Goal: Information Seeking & Learning: Learn about a topic

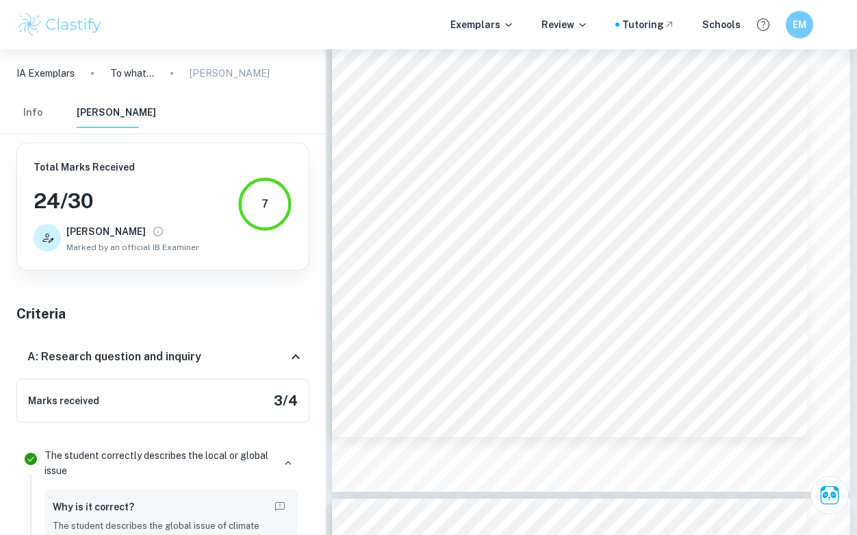
scroll to position [28, 0]
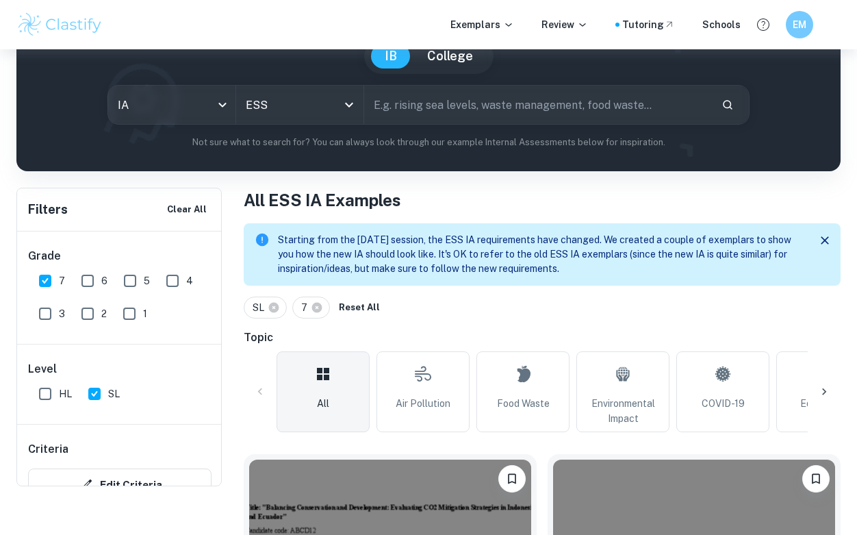
scroll to position [152, 0]
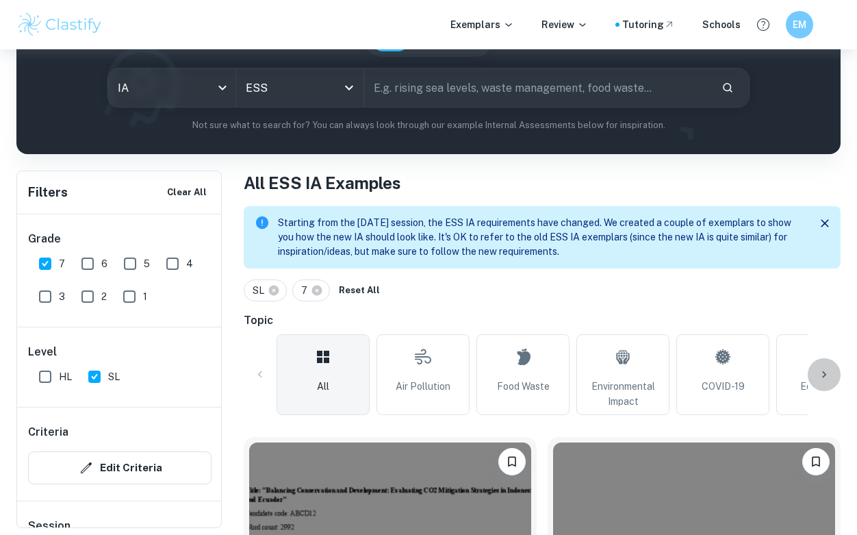
click at [828, 368] on icon at bounding box center [825, 375] width 14 height 14
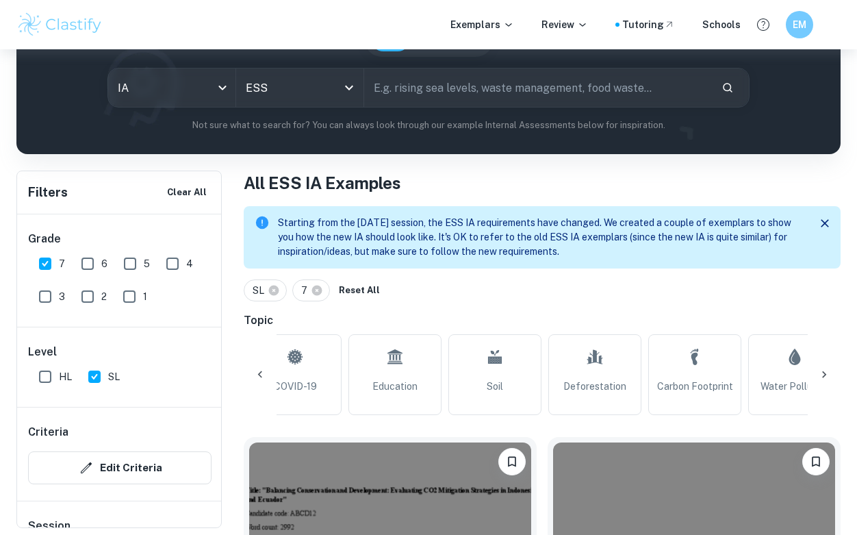
scroll to position [0, 459]
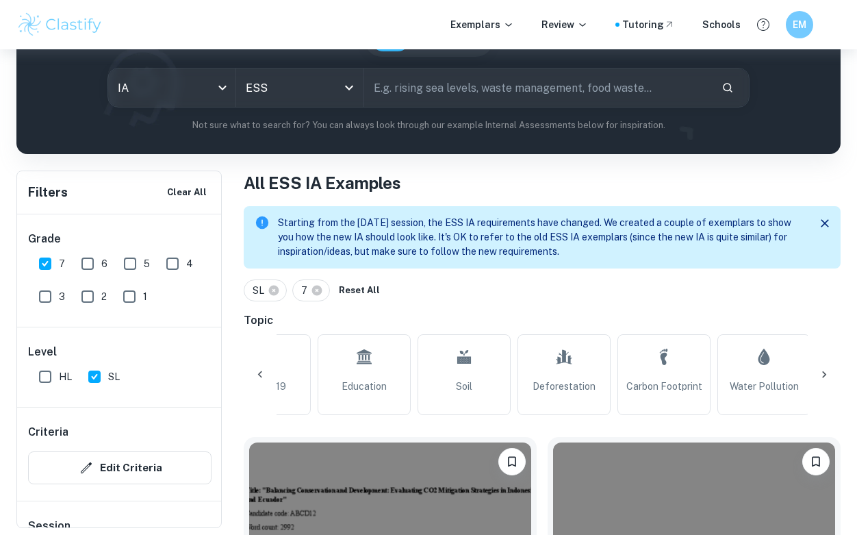
click at [821, 371] on icon at bounding box center [825, 375] width 14 height 14
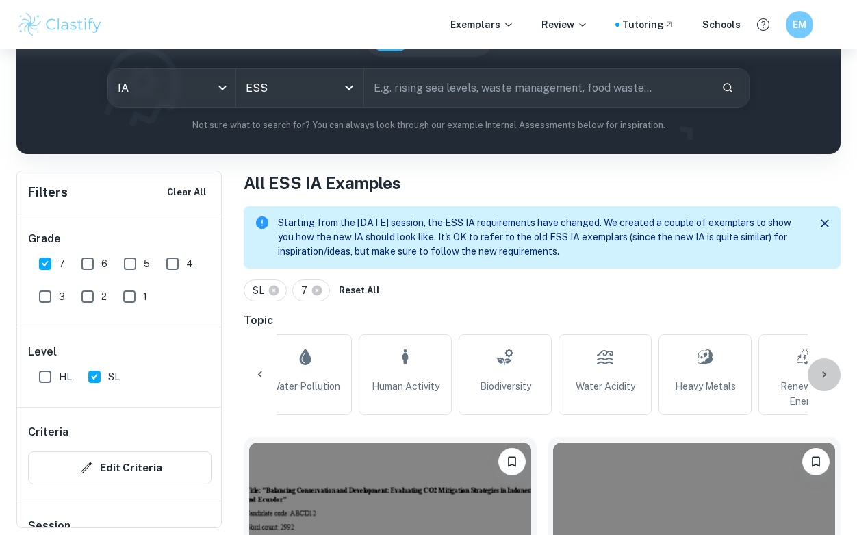
click at [822, 371] on icon at bounding box center [825, 375] width 14 height 14
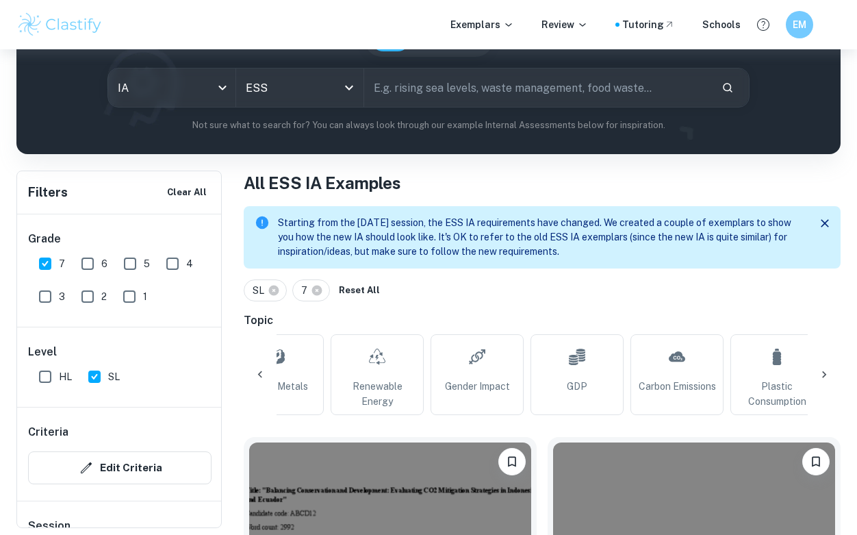
scroll to position [0, 1377]
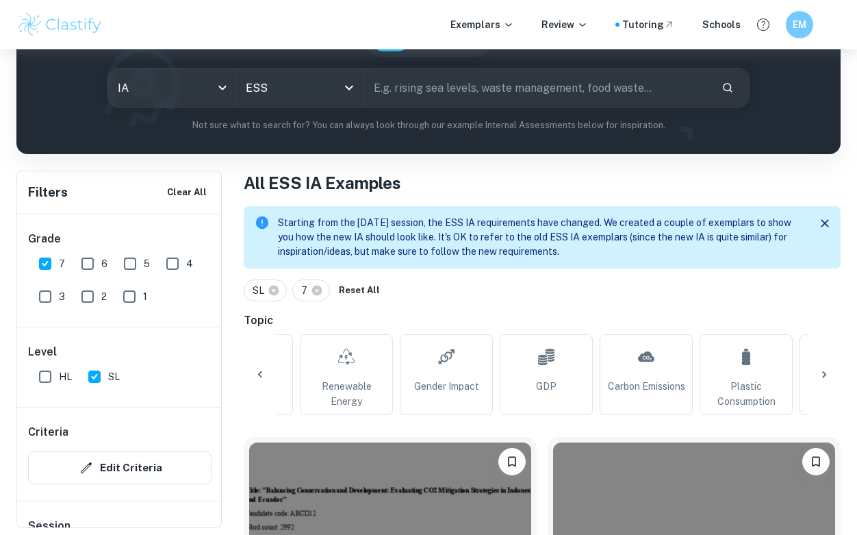
click at [818, 373] on icon at bounding box center [825, 375] width 14 height 14
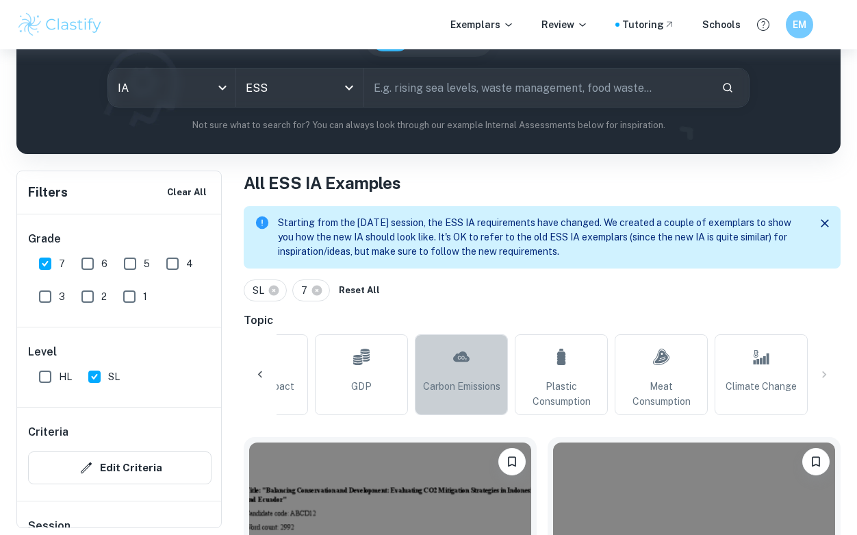
click at [485, 379] on span "Carbon Emissions" at bounding box center [461, 386] width 77 height 15
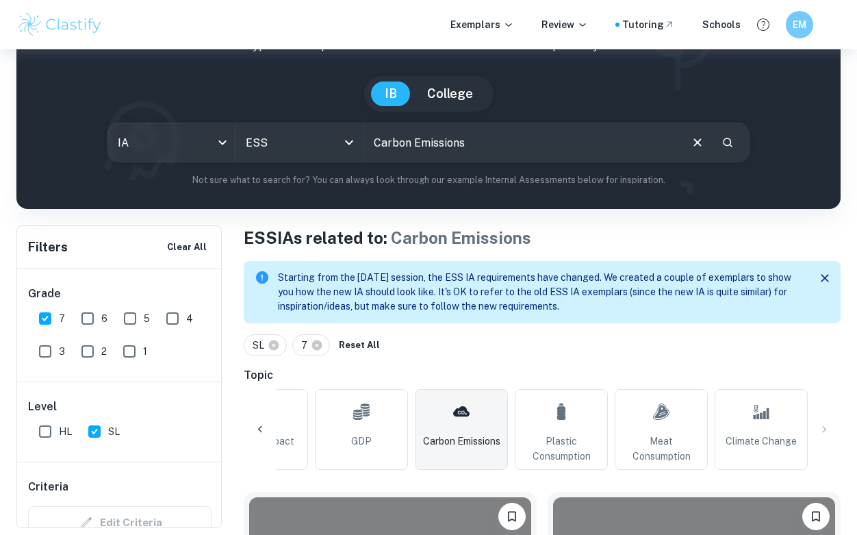
scroll to position [98, 0]
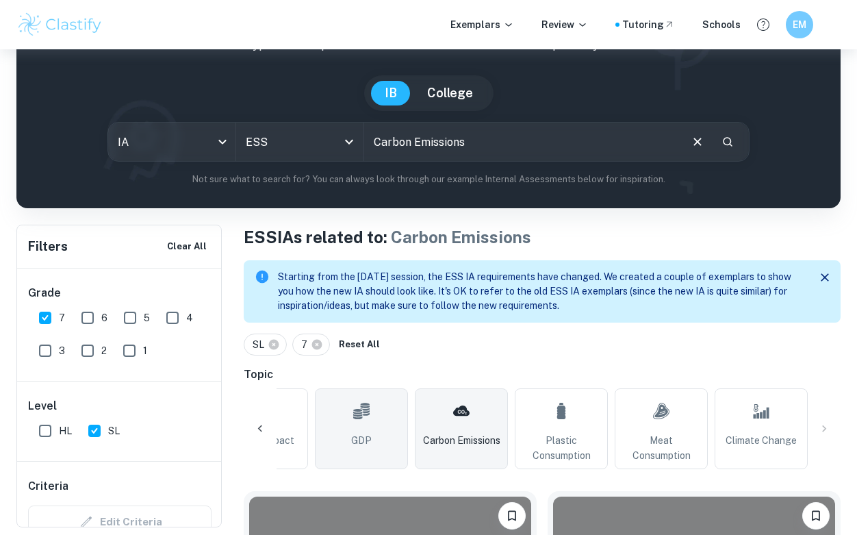
click at [368, 411] on icon at bounding box center [361, 411] width 16 height 16
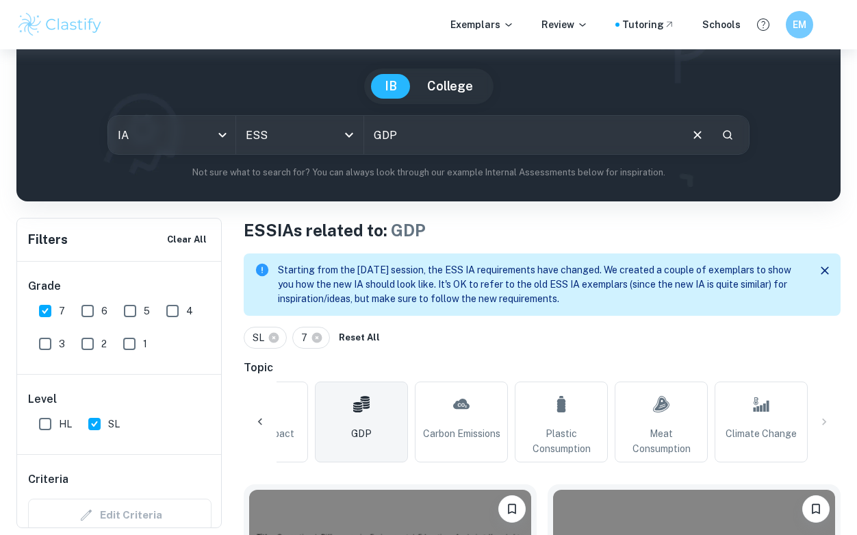
scroll to position [410, 0]
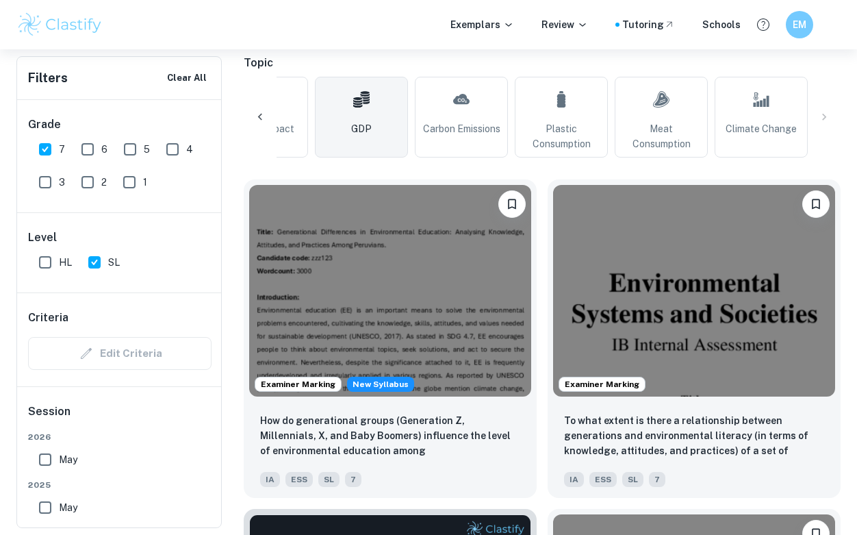
click at [366, 65] on h6 "Topic" at bounding box center [542, 63] width 597 height 16
click at [366, 98] on icon at bounding box center [361, 99] width 16 height 16
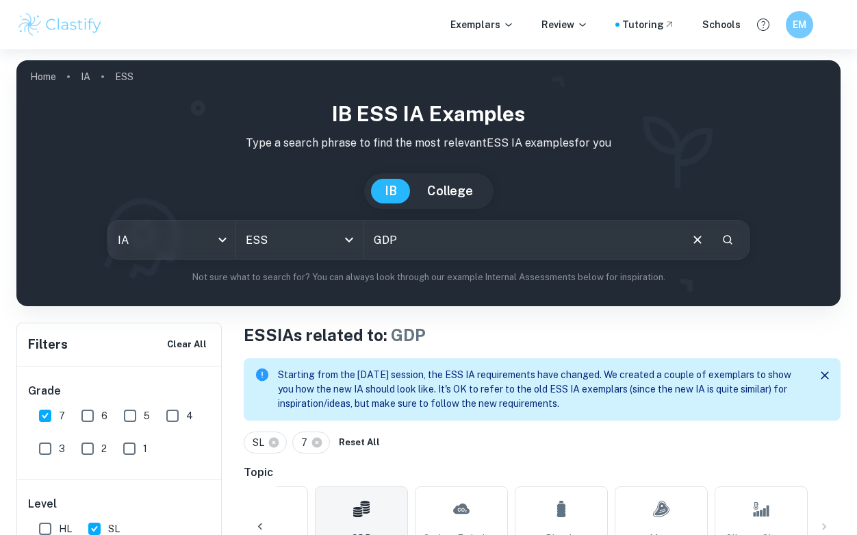
scroll to position [376, 0]
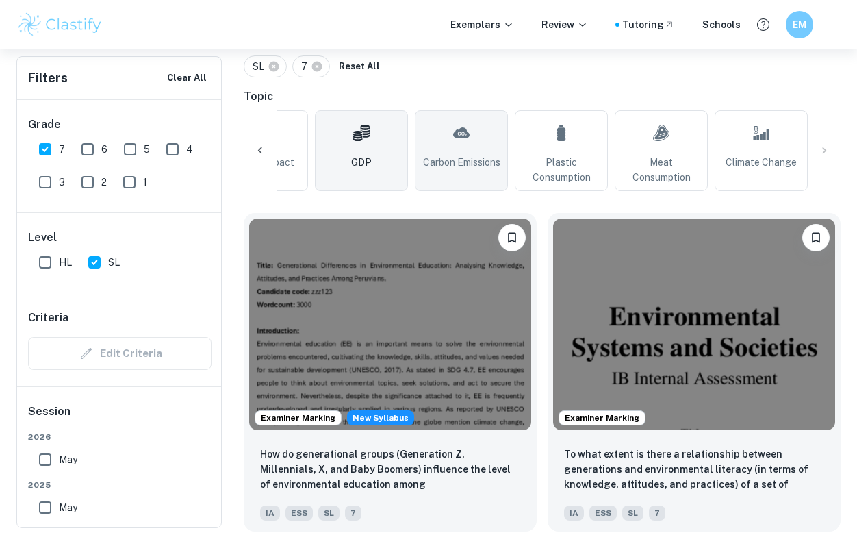
click at [463, 164] on span "Carbon Emissions" at bounding box center [461, 162] width 77 height 15
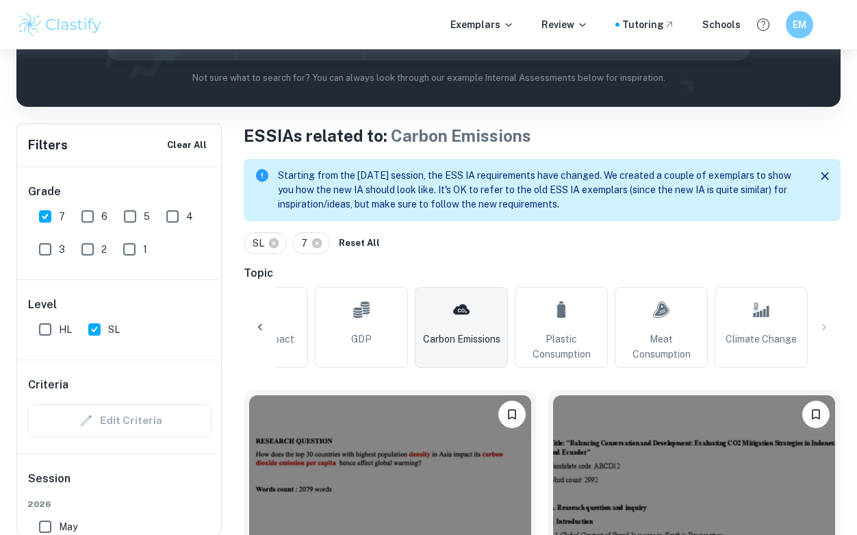
scroll to position [207, 0]
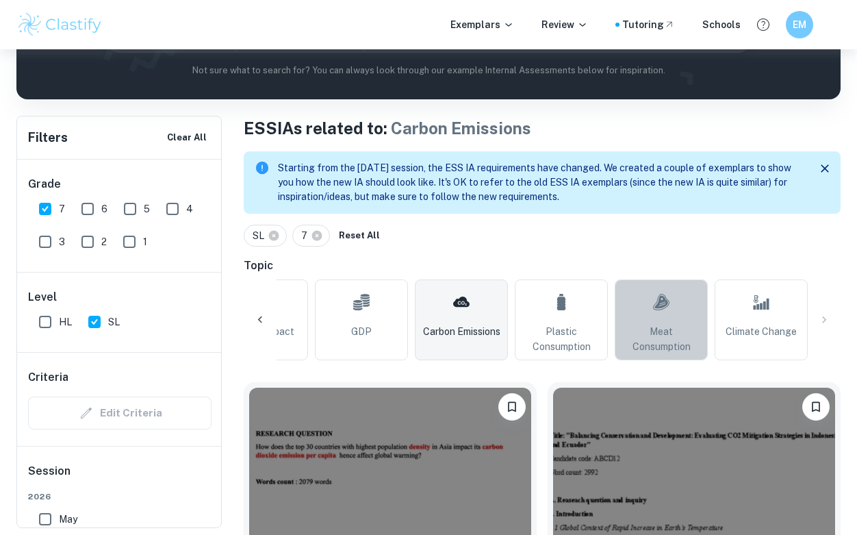
click at [668, 316] on icon at bounding box center [661, 302] width 16 height 33
type input "Meat Consumption"
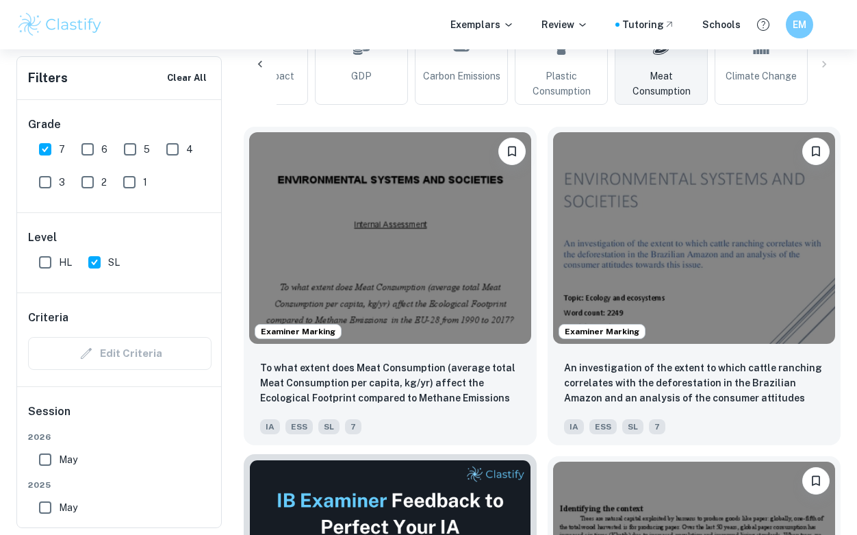
scroll to position [462, 0]
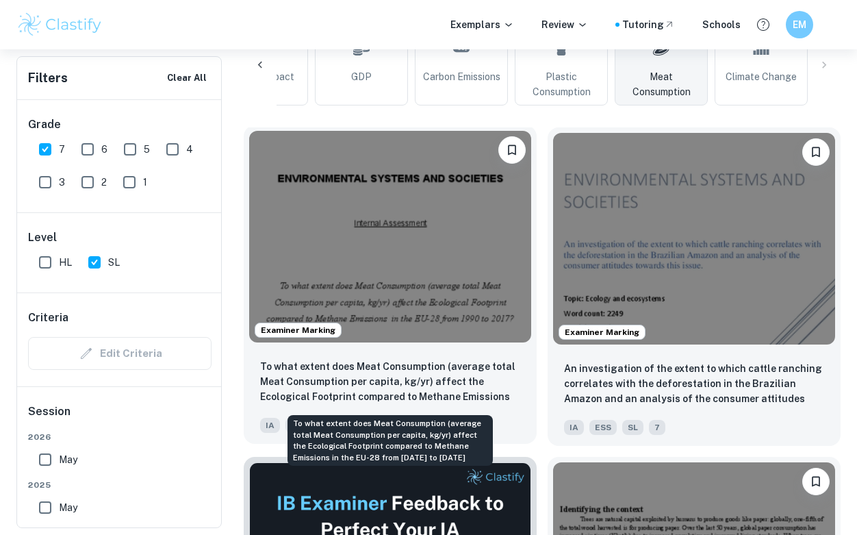
click at [425, 371] on p "To what extent does Meat Consumption (average total Meat Consumption per capita…" at bounding box center [390, 382] width 260 height 47
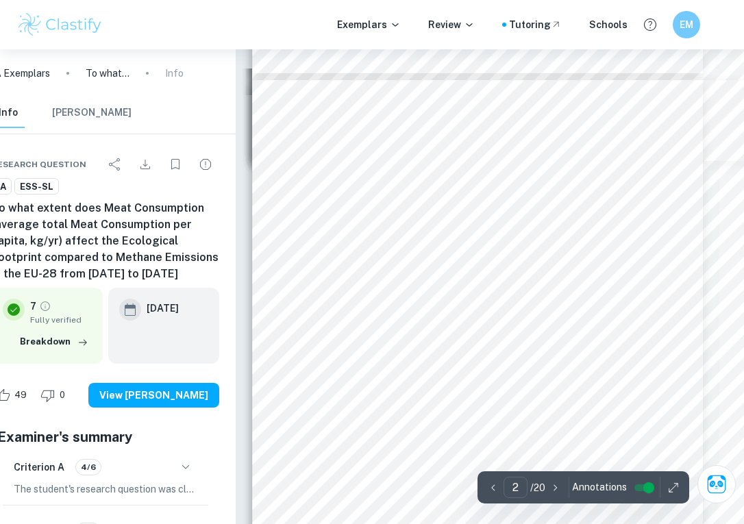
scroll to position [841, 25]
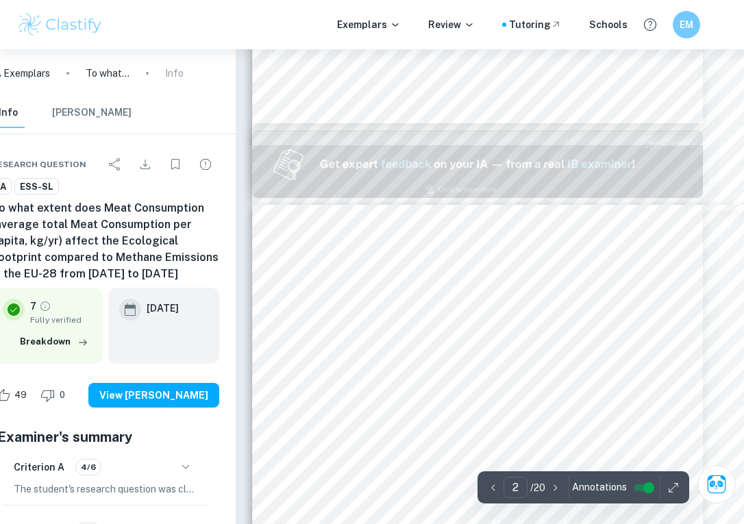
type input "1"
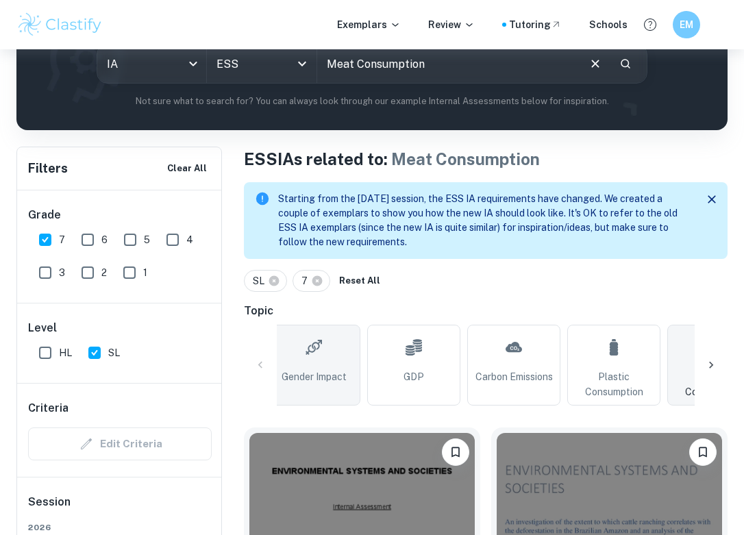
scroll to position [214, 0]
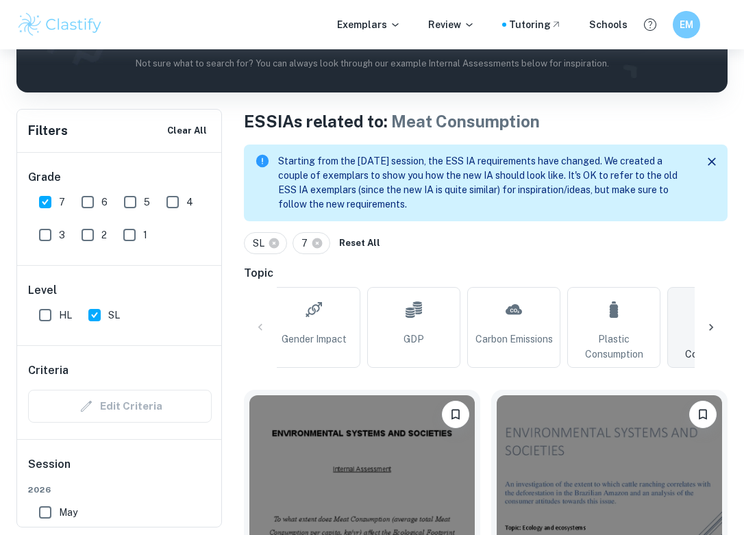
click at [57, 505] on input "May" at bounding box center [45, 512] width 27 height 27
checkbox input "true"
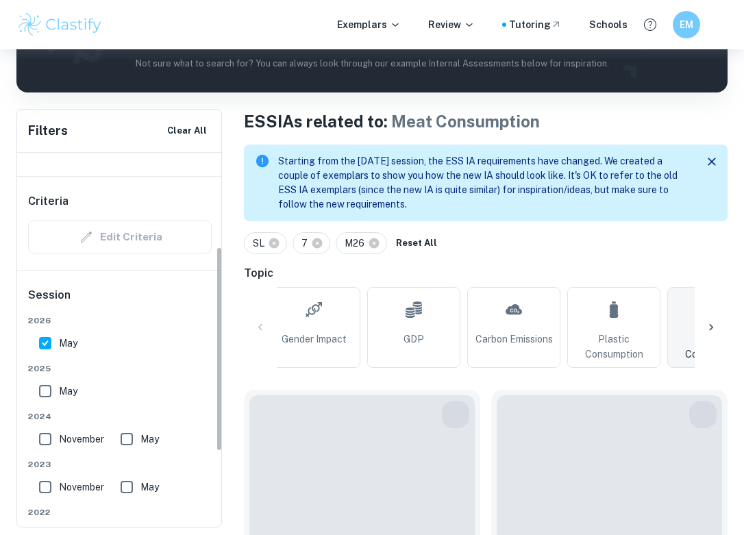
scroll to position [172, 0]
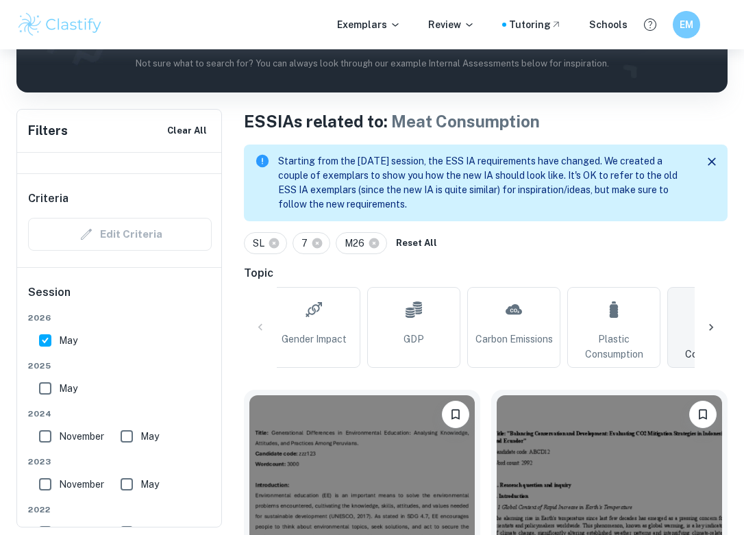
click at [55, 392] on input "May" at bounding box center [45, 388] width 27 height 27
checkbox input "true"
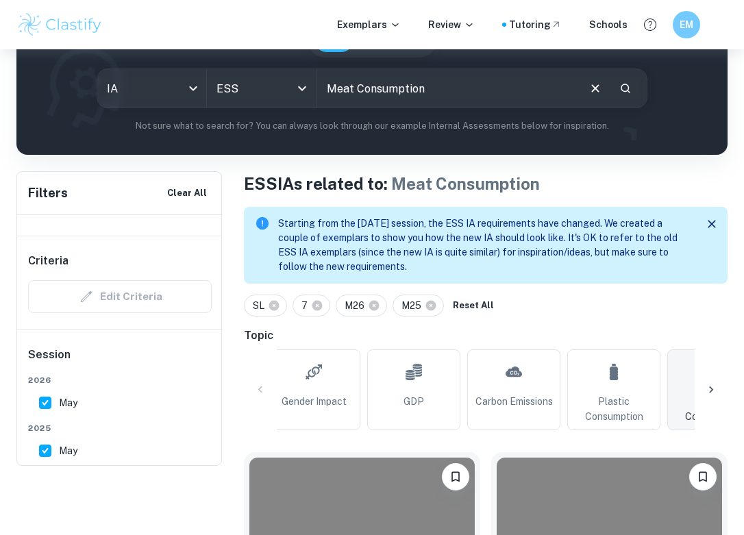
scroll to position [153, 0]
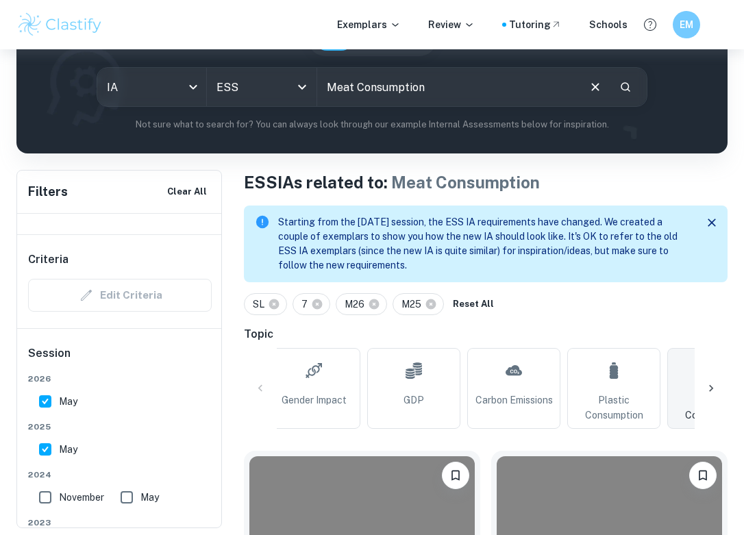
click at [261, 380] on div "All Air Pollution Food Waste Environmental Impact [MEDICAL_DATA] Education Soil…" at bounding box center [486, 388] width 484 height 81
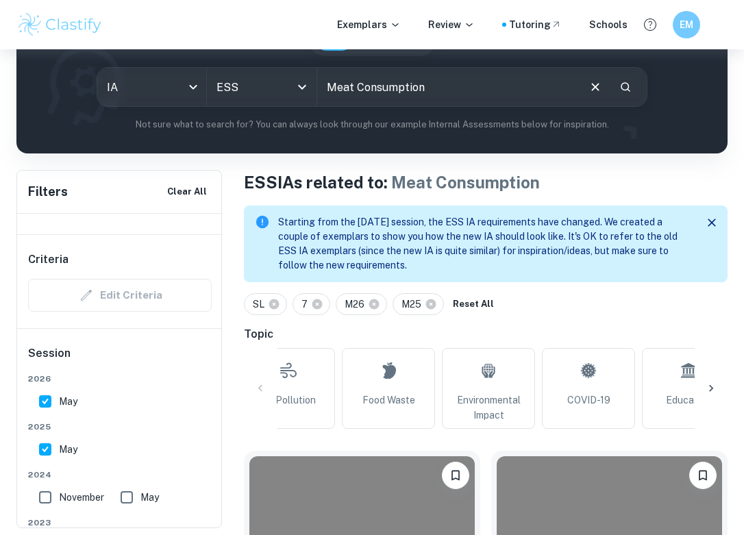
scroll to position [0, 0]
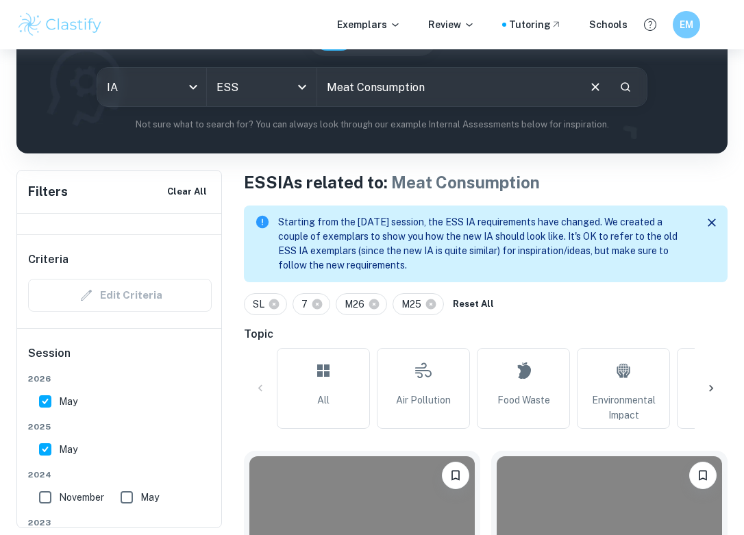
type input "Carbon Emissions"
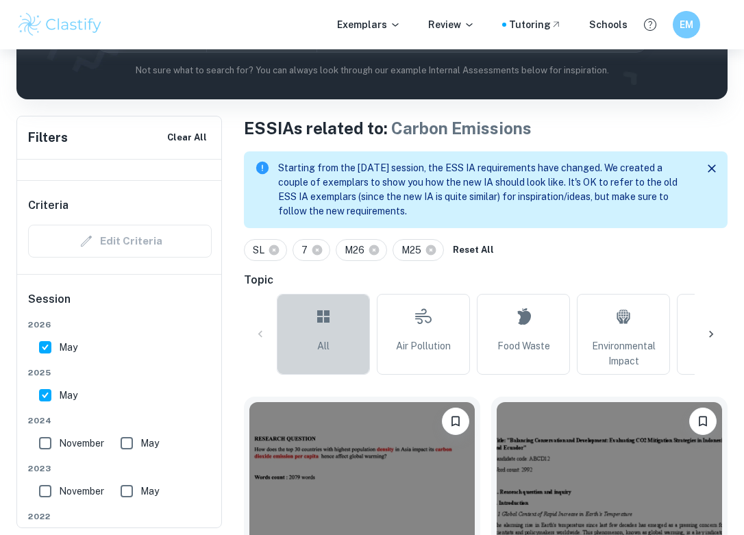
click at [324, 336] on link "All" at bounding box center [323, 334] width 93 height 81
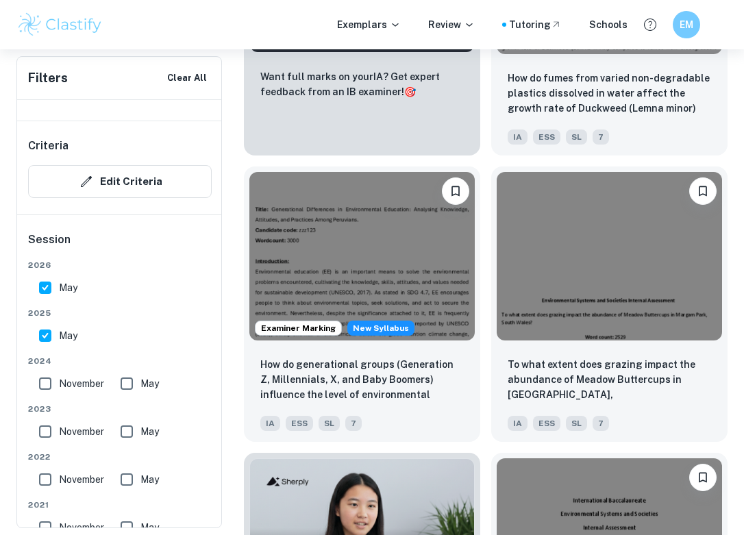
scroll to position [1010, 0]
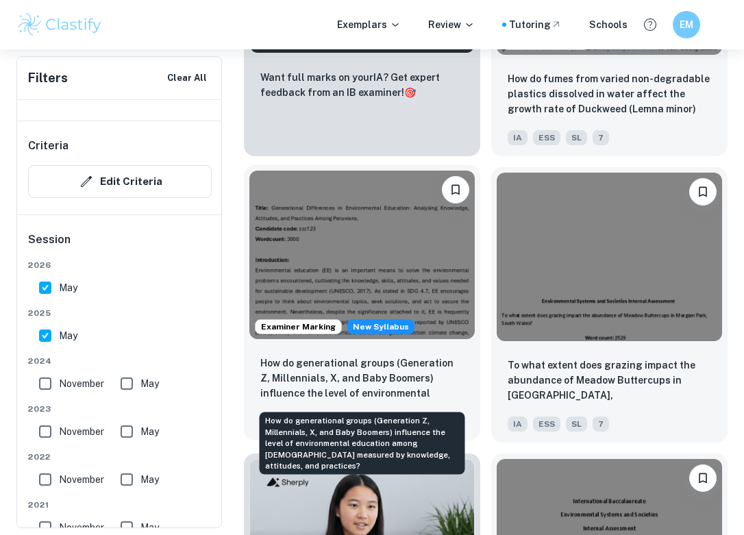
click at [326, 373] on p "How do generational groups (Generation Z, Millennials, X, and Baby Boomers) inf…" at bounding box center [361, 378] width 203 height 47
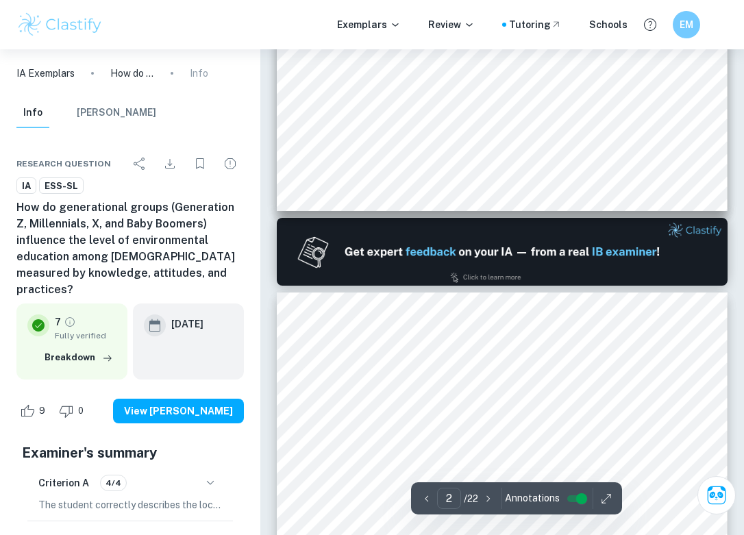
scroll to position [631, 0]
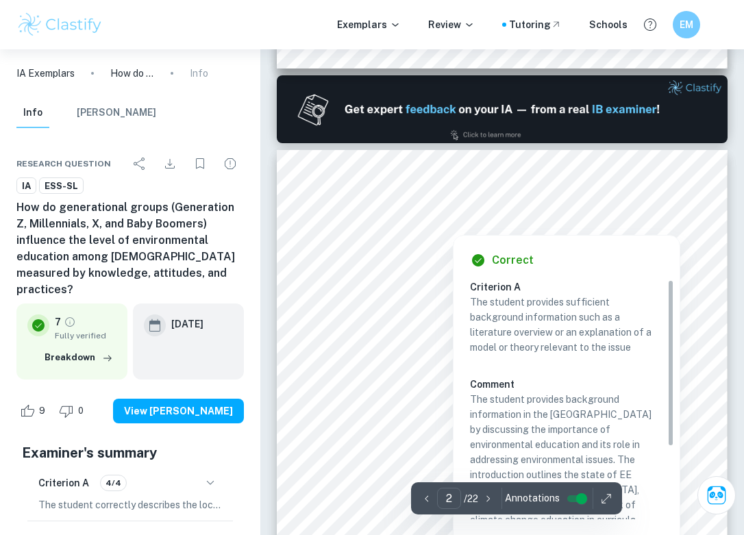
type input "1"
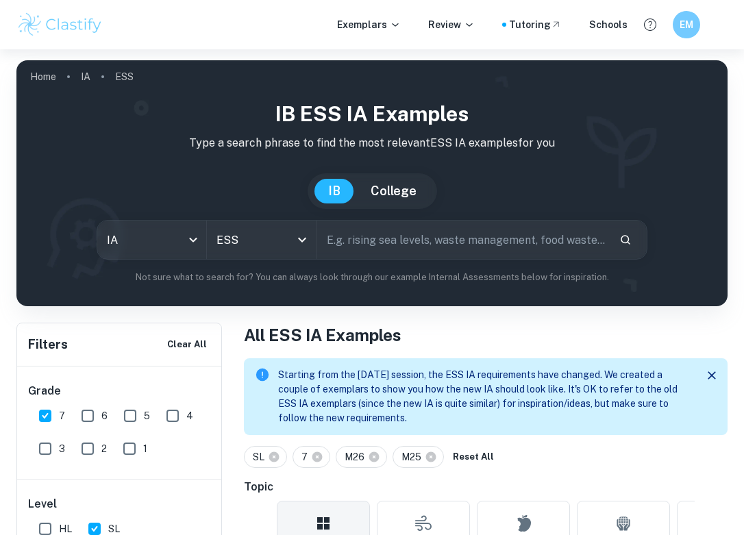
scroll to position [589, 0]
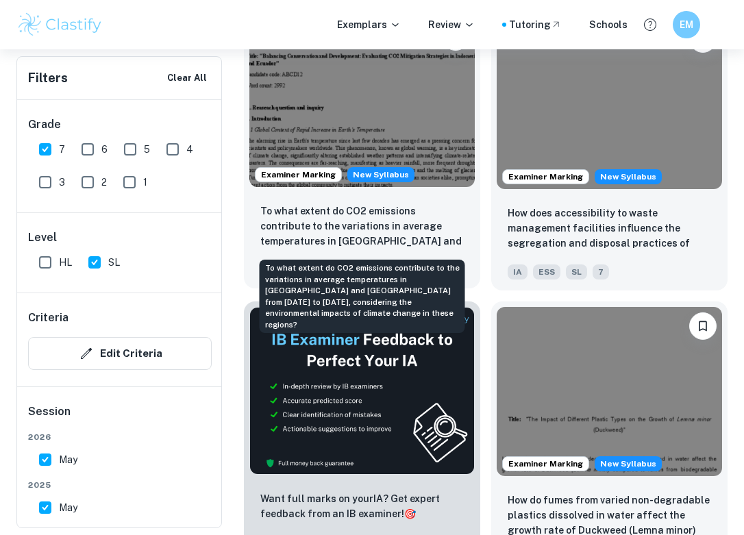
click at [423, 236] on p "To what extent do CO2 emissions contribute to the variations in average tempera…" at bounding box center [361, 226] width 203 height 47
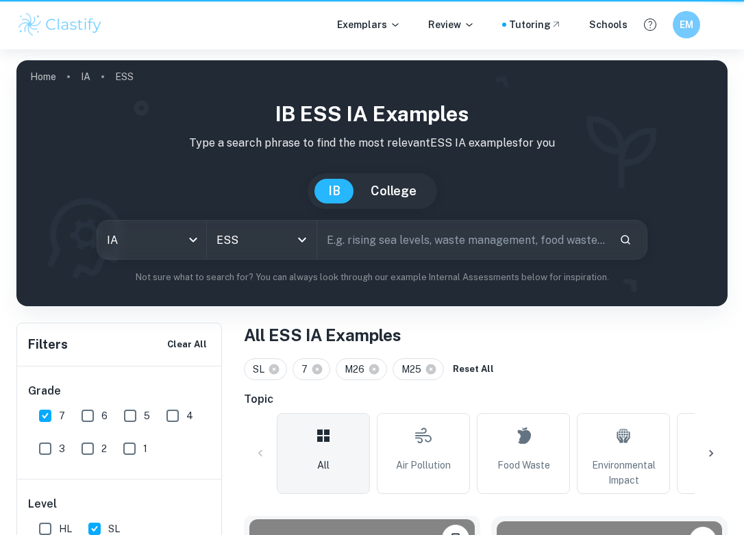
scroll to position [589, 0]
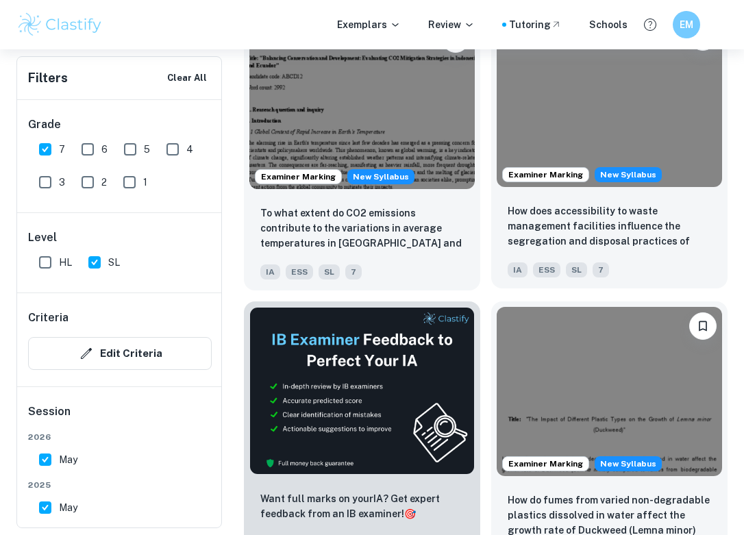
click at [642, 230] on p "How does accessibility to waste management facilities influence the segregation…" at bounding box center [608, 226] width 203 height 47
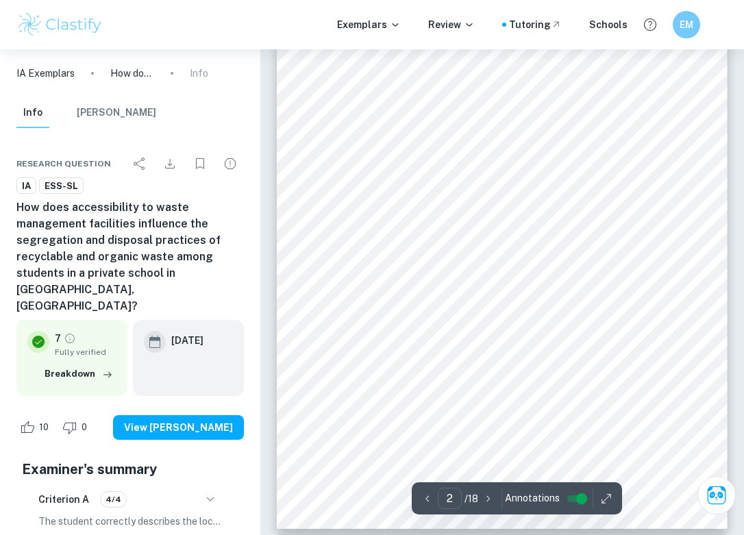
scroll to position [1201, 0]
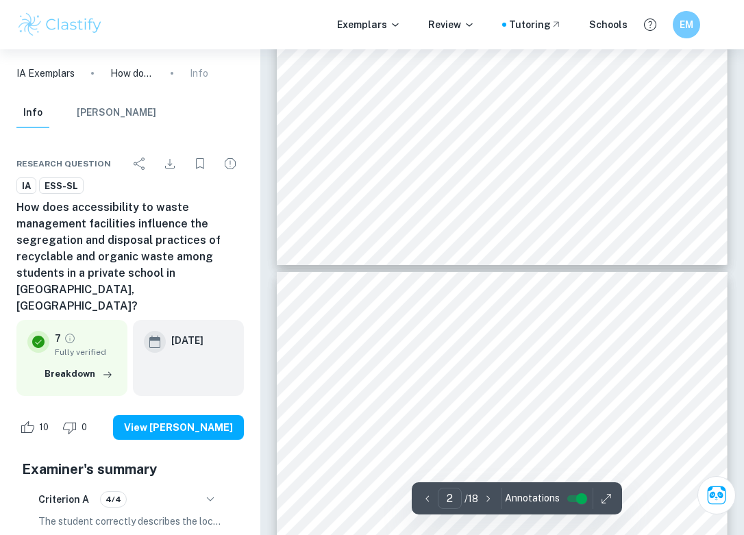
type input "3"
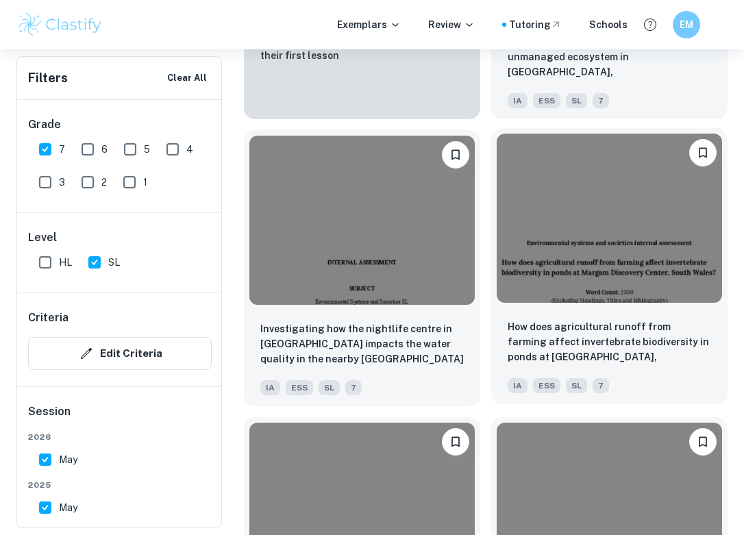
scroll to position [1763, 0]
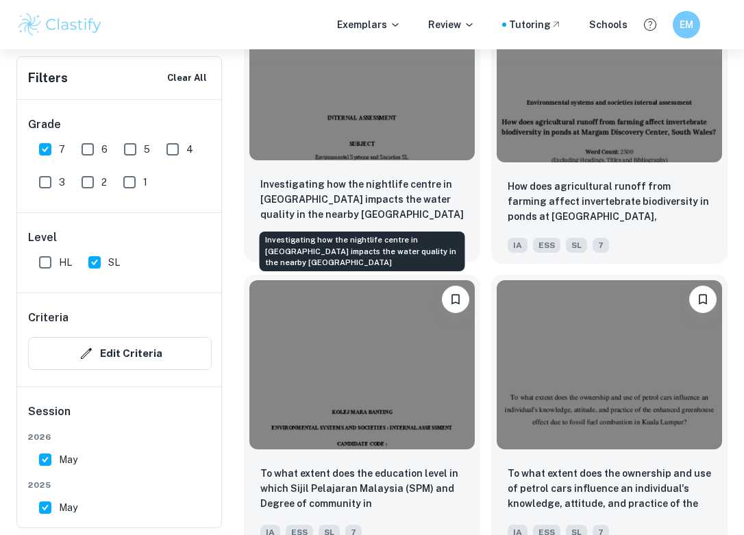
click at [389, 205] on p "Investigating how the nightlife centre in [GEOGRAPHIC_DATA] impacts the water q…" at bounding box center [361, 199] width 203 height 45
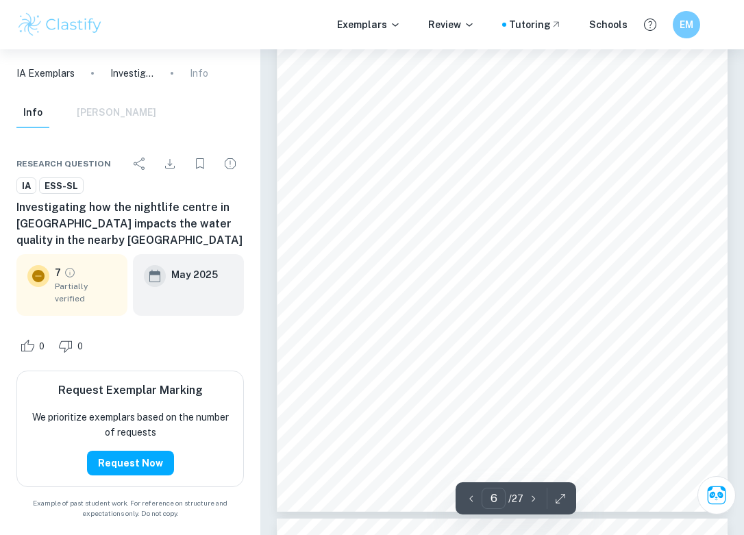
scroll to position [3522, 0]
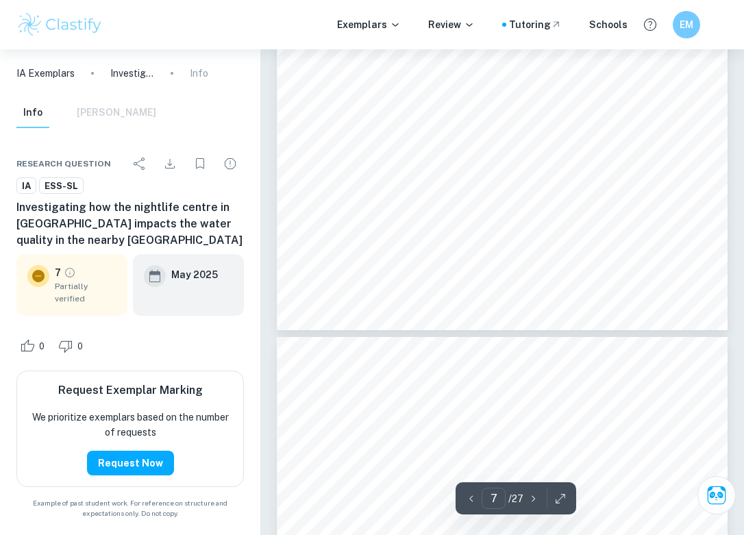
type input "8"
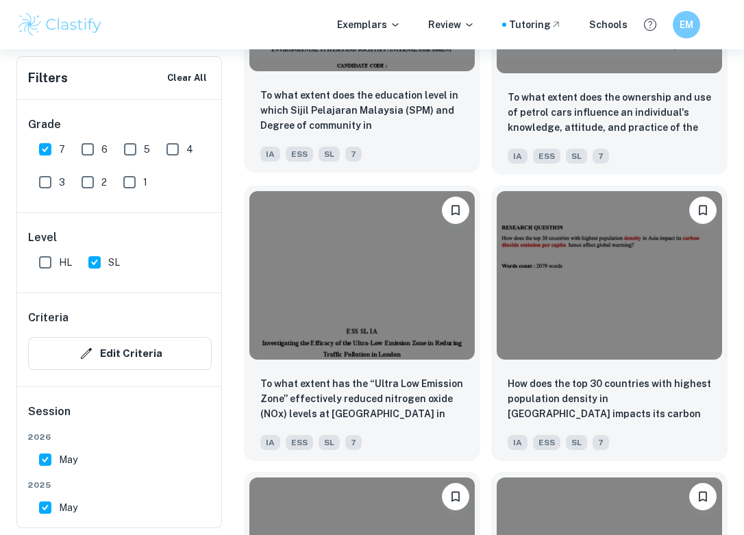
scroll to position [2172, 0]
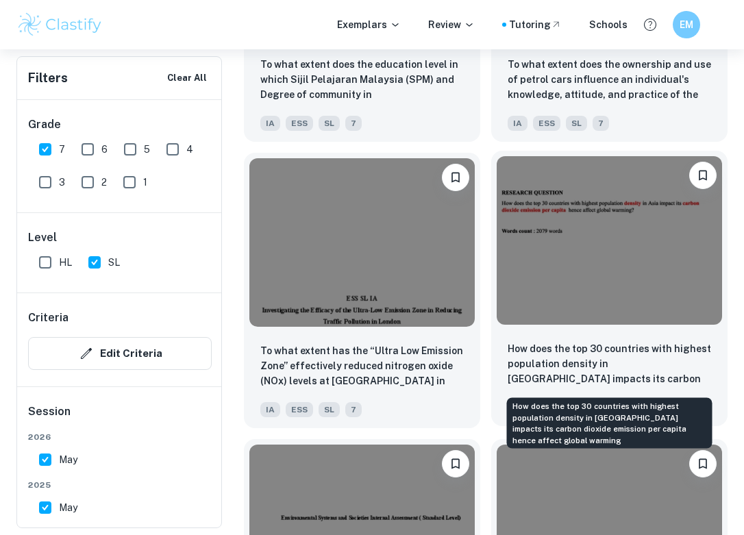
click at [593, 355] on p "How does the top 30 countries with highest population density in [GEOGRAPHIC_DA…" at bounding box center [608, 364] width 203 height 47
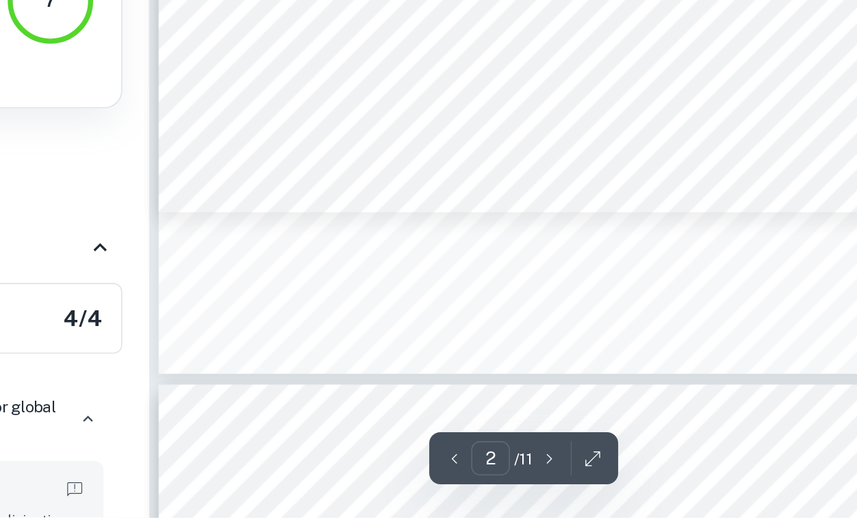
scroll to position [929, 0]
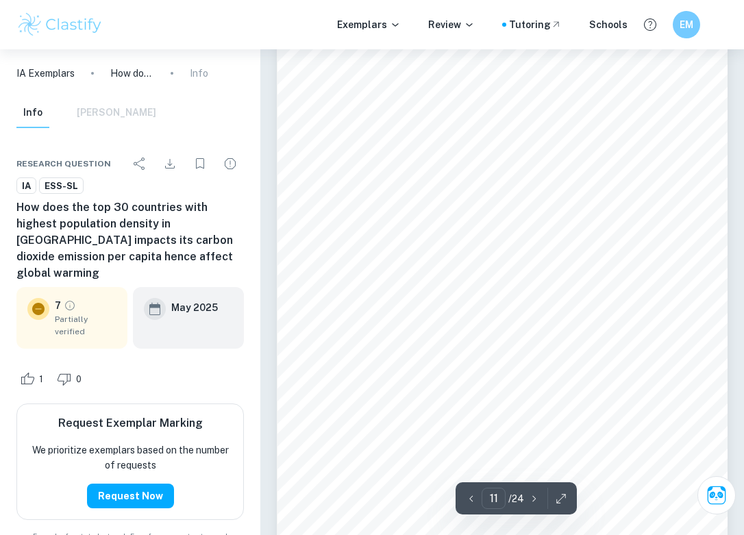
scroll to position [5961, 0]
type input "10"
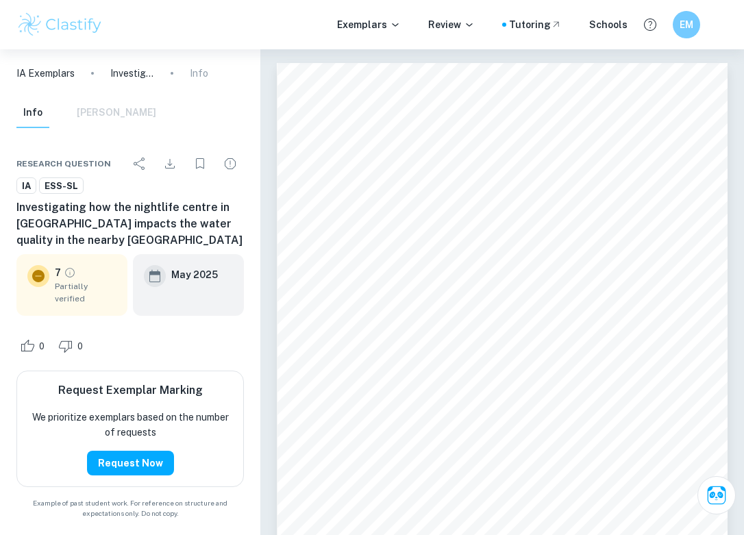
click at [84, 23] on img at bounding box center [59, 24] width 87 height 27
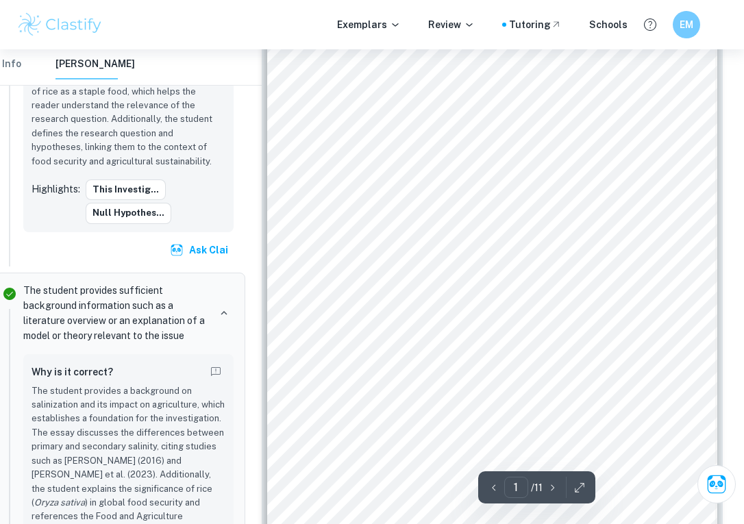
scroll to position [18, 21]
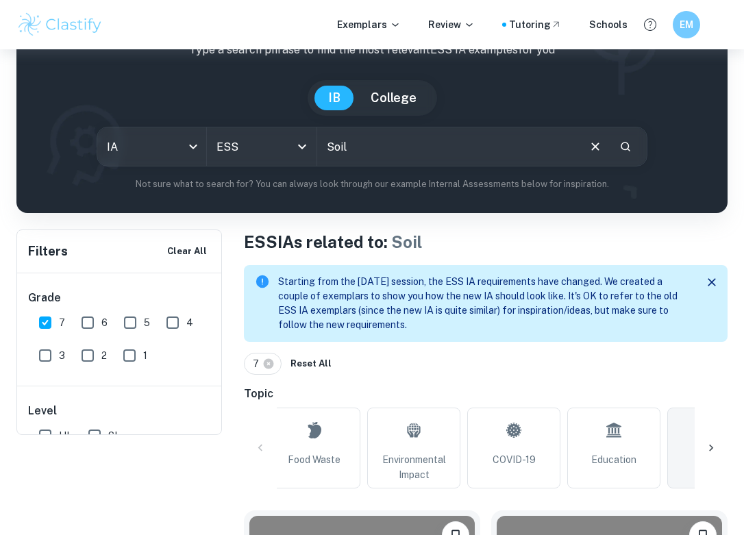
scroll to position [247, 0]
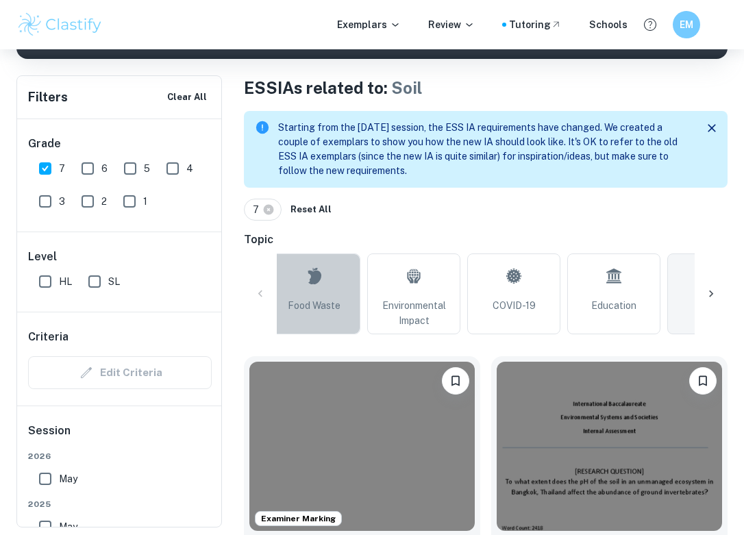
click at [296, 298] on span "Food Waste" at bounding box center [314, 305] width 53 height 15
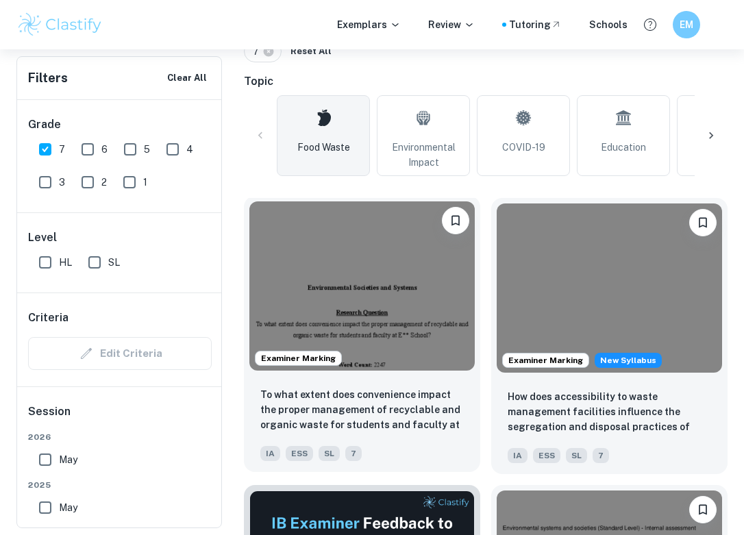
scroll to position [324, 0]
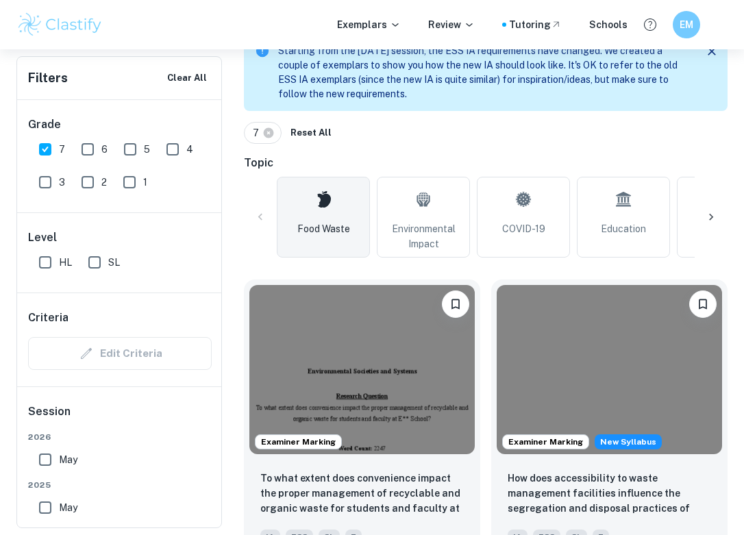
click at [256, 217] on div "All Air Pollution Food Waste Environmental Impact [MEDICAL_DATA] Education Soil…" at bounding box center [486, 217] width 484 height 81
click at [261, 216] on div "All Air Pollution Food Waste Environmental Impact [MEDICAL_DATA] Education Soil…" at bounding box center [486, 217] width 484 height 81
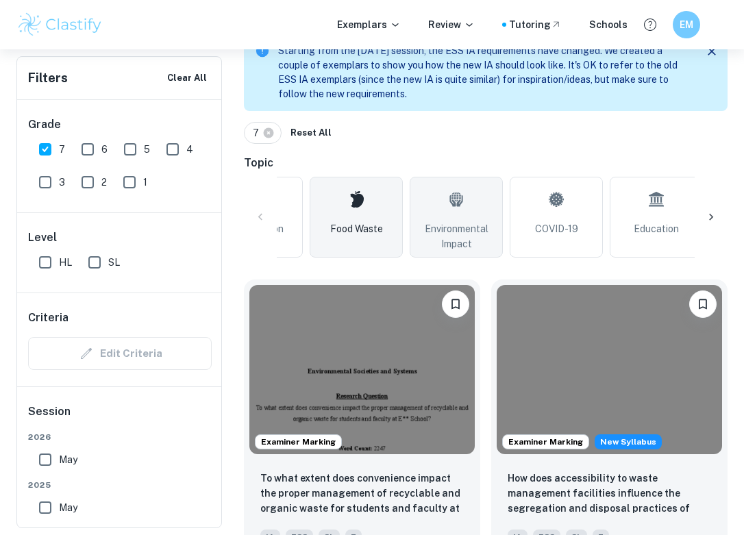
scroll to position [0, 118]
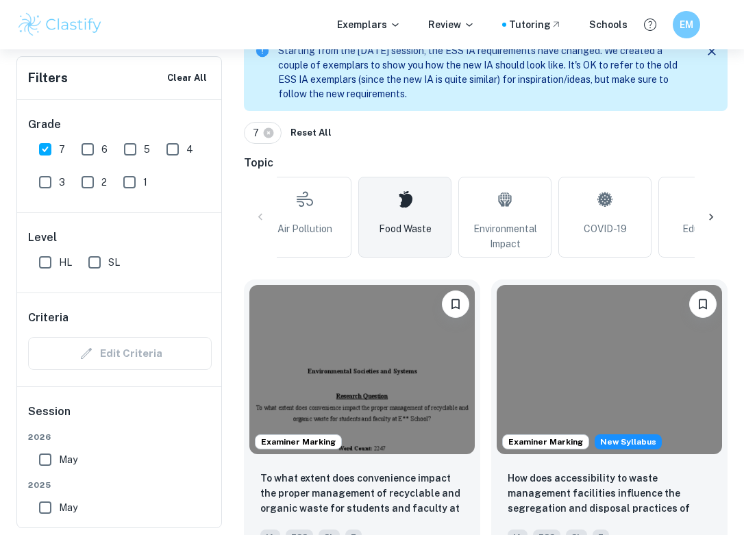
click at [442, 223] on link "Food Waste" at bounding box center [404, 217] width 93 height 81
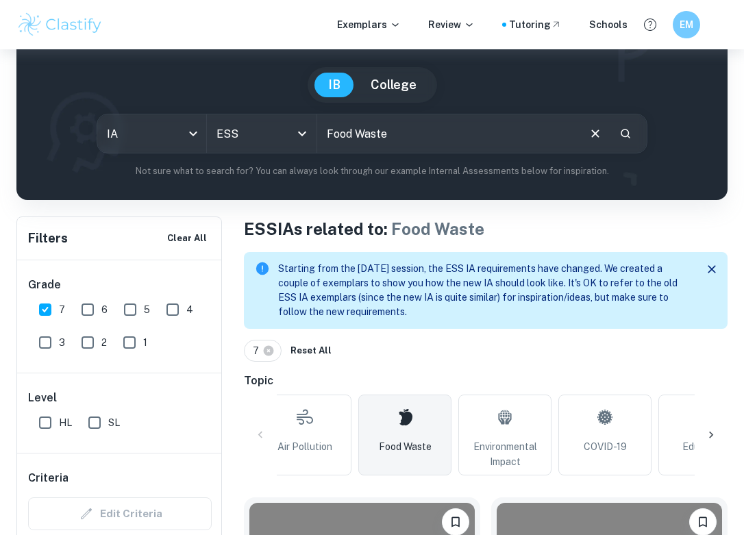
scroll to position [167, 0]
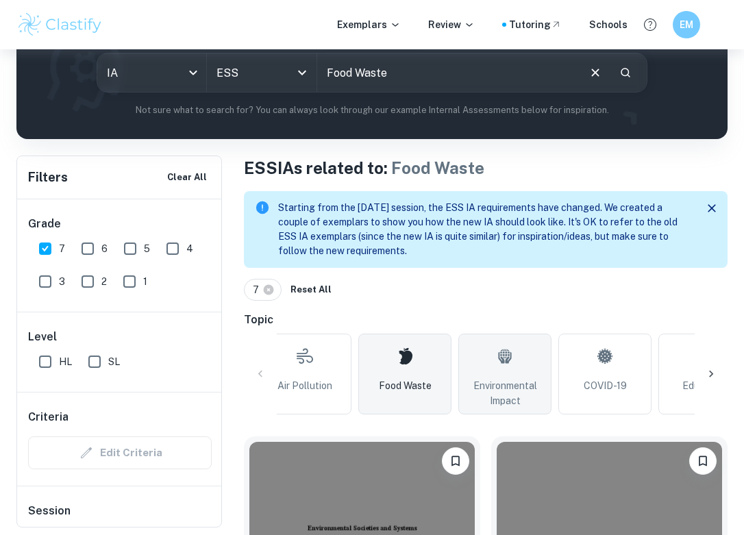
click at [512, 377] on link "Environmental Impact" at bounding box center [504, 374] width 93 height 81
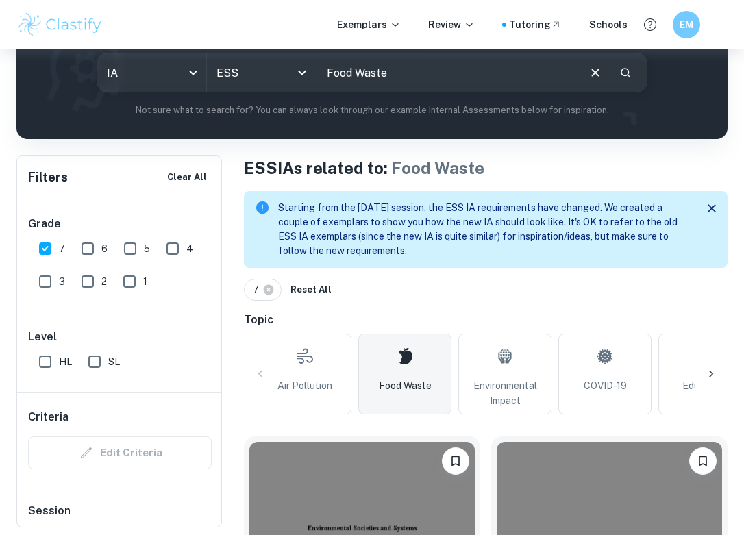
type input "Environmental Impact"
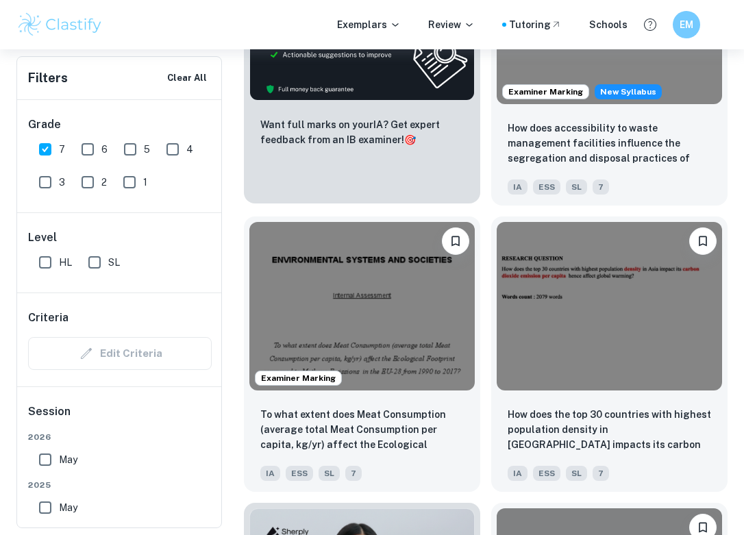
scroll to position [962, 0]
